Goal: Transaction & Acquisition: Obtain resource

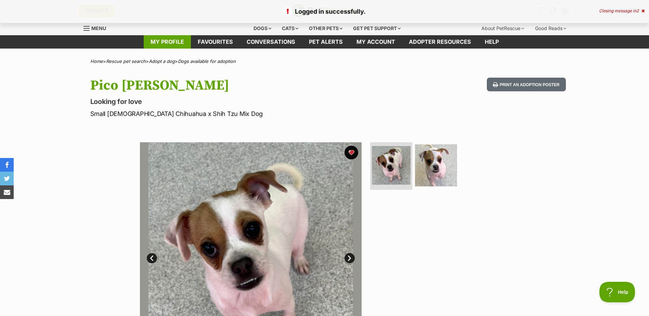
click at [177, 38] on link "My profile" at bounding box center [167, 41] width 47 height 13
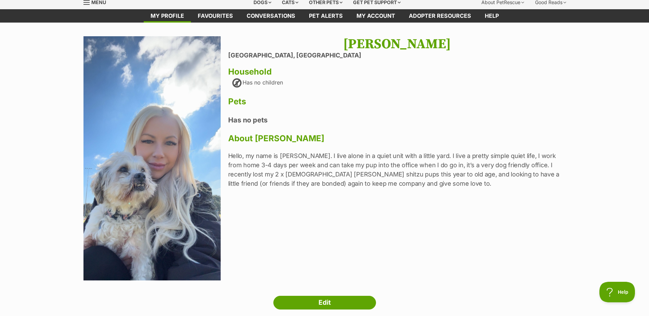
scroll to position [137, 0]
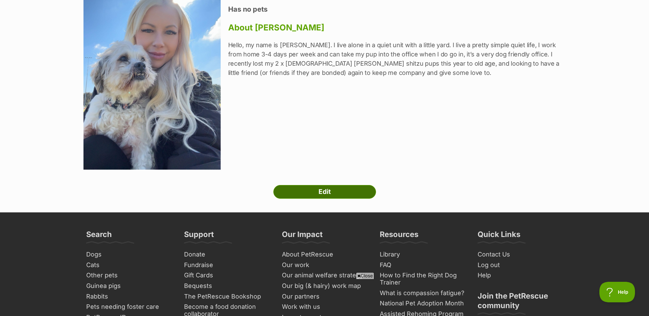
click at [333, 195] on link "Edit" at bounding box center [324, 192] width 103 height 14
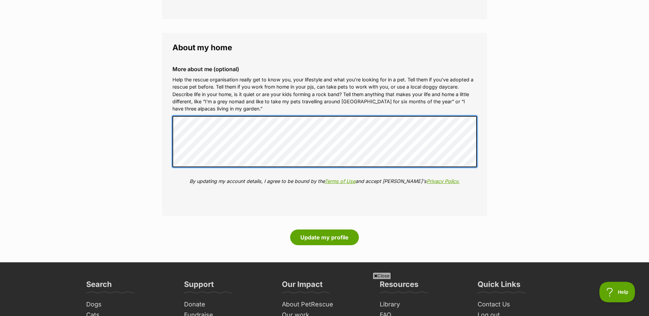
scroll to position [924, 0]
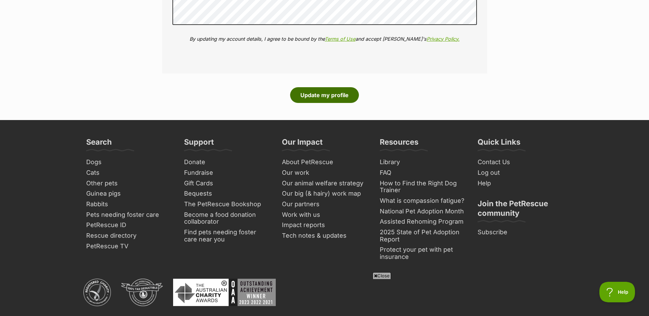
click at [321, 96] on button "Update my profile" at bounding box center [324, 95] width 69 height 16
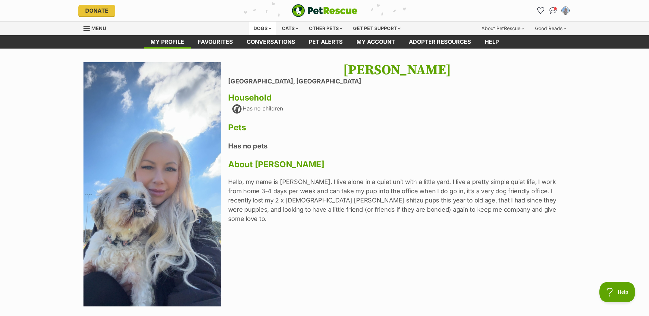
click at [261, 26] on div "Dogs" at bounding box center [262, 29] width 27 height 14
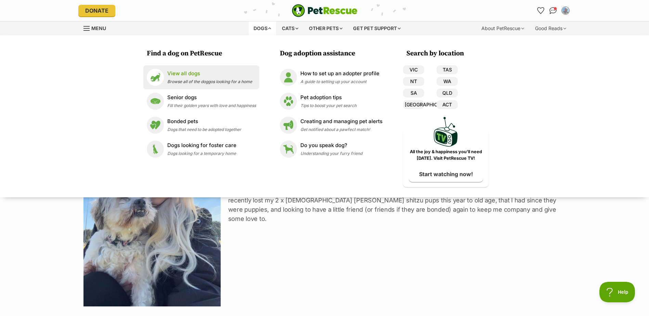
click at [193, 68] on li "View all dogs Browse all of the doggos looking for a home" at bounding box center [201, 77] width 116 height 24
click at [183, 73] on p "View all dogs" at bounding box center [209, 74] width 85 height 8
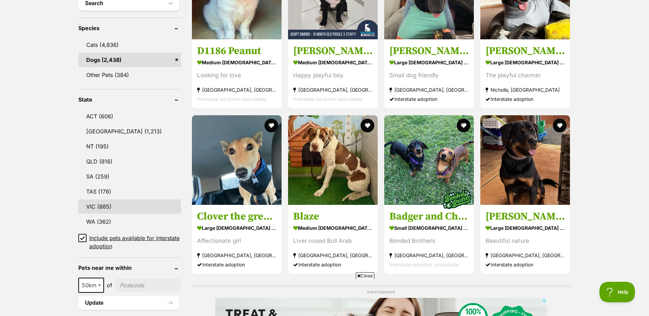
click at [99, 202] on link "VIC (885)" at bounding box center [129, 207] width 103 height 14
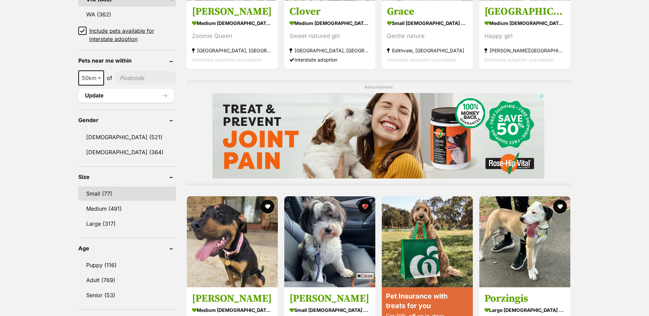
click at [100, 193] on link "Small (77)" at bounding box center [127, 194] width 98 height 14
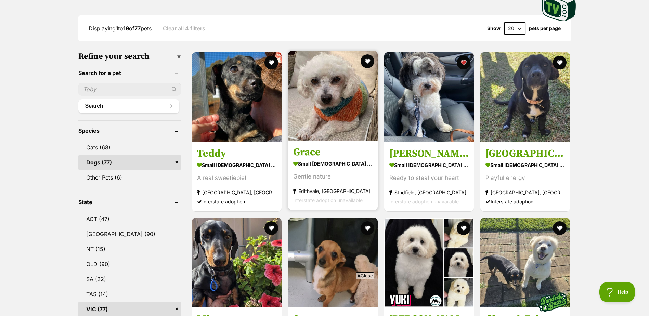
click at [344, 93] on img at bounding box center [333, 96] width 90 height 90
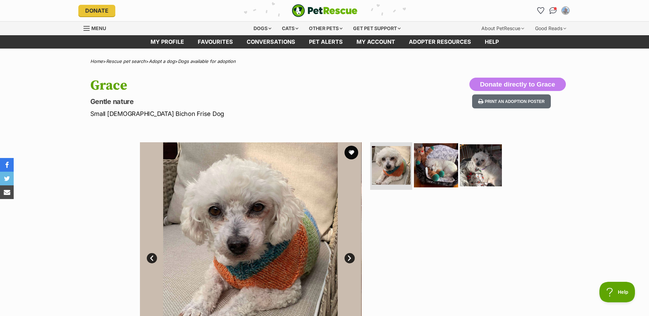
click at [440, 152] on img at bounding box center [436, 165] width 44 height 44
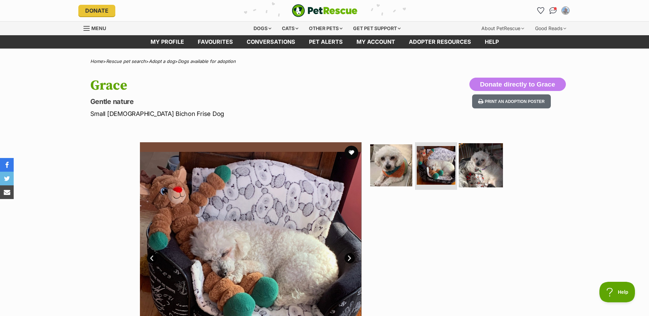
click at [494, 166] on img at bounding box center [481, 165] width 44 height 44
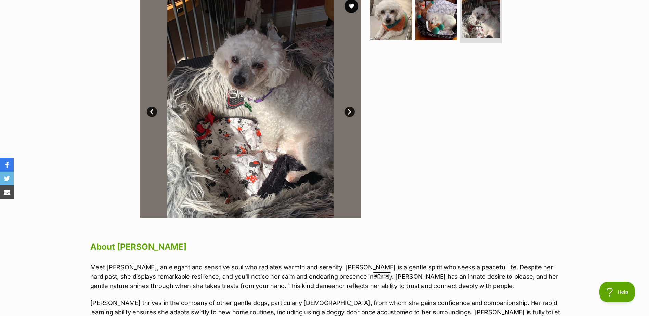
scroll to position [137, 0]
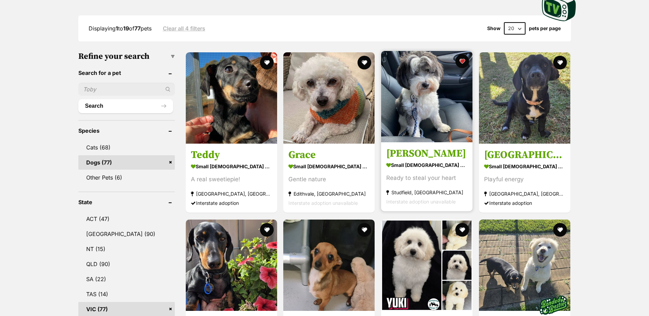
click at [402, 152] on h3 "Louie" at bounding box center [426, 154] width 81 height 13
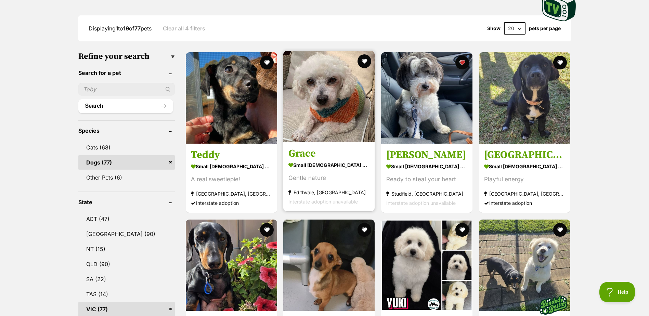
click at [353, 107] on img at bounding box center [328, 96] width 91 height 91
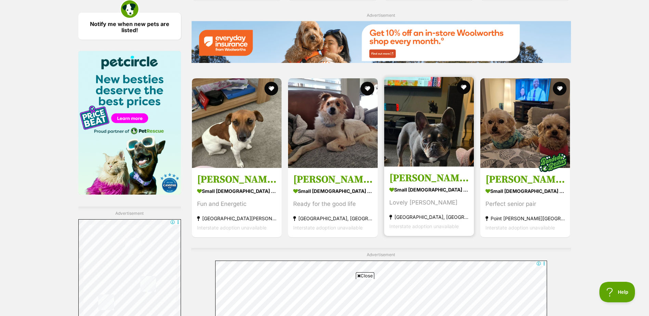
scroll to position [1095, 0]
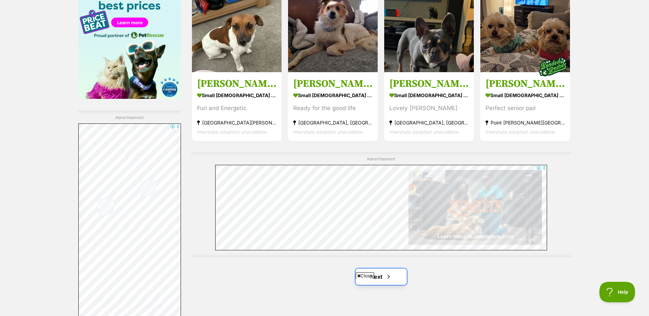
click at [399, 275] on link "Next" at bounding box center [381, 277] width 51 height 16
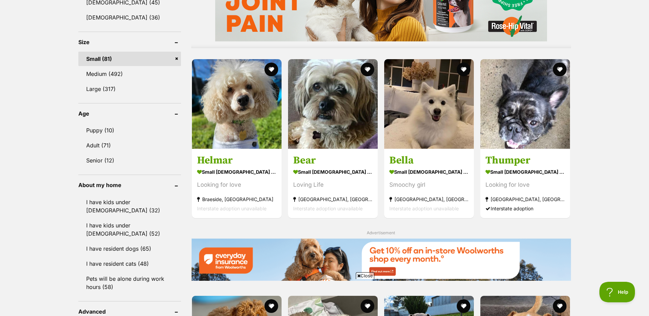
scroll to position [421, 0]
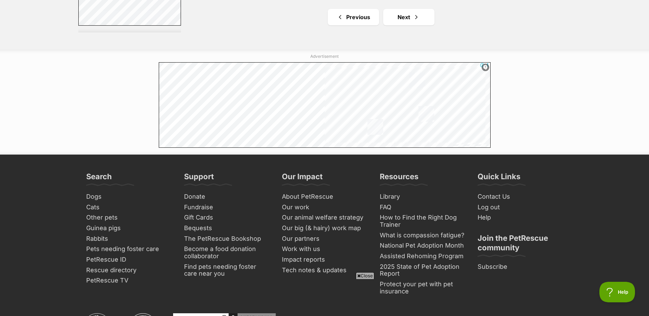
scroll to position [1232, 0]
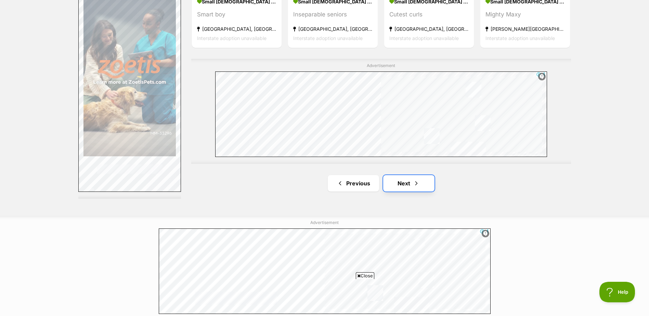
click at [413, 183] on span "Next page" at bounding box center [416, 183] width 7 height 8
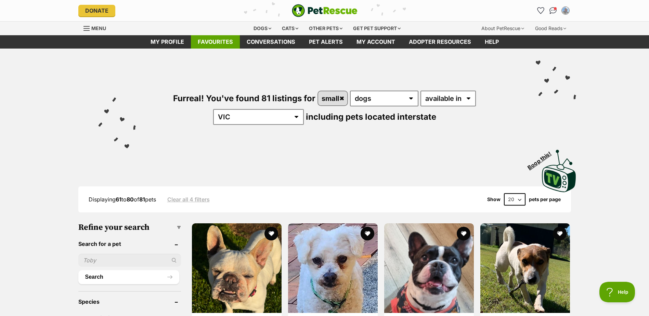
click at [220, 46] on link "Favourites" at bounding box center [215, 41] width 49 height 13
